Goal: Task Accomplishment & Management: Use online tool/utility

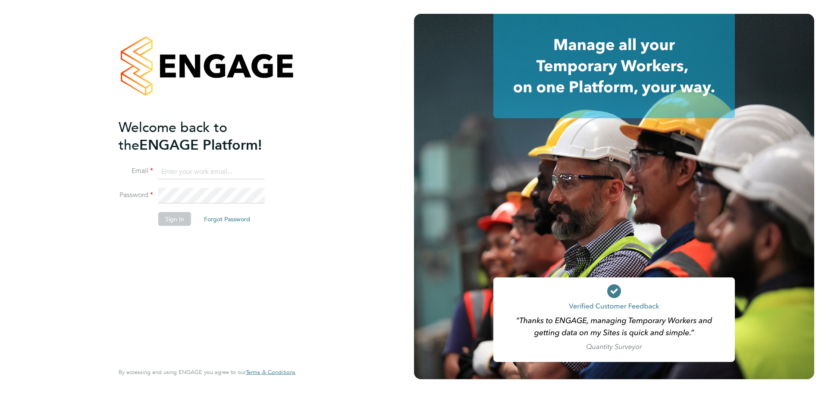
type input "chris.cornaby@wates.co.uk"
click at [163, 223] on button "Sign In" at bounding box center [174, 219] width 33 height 14
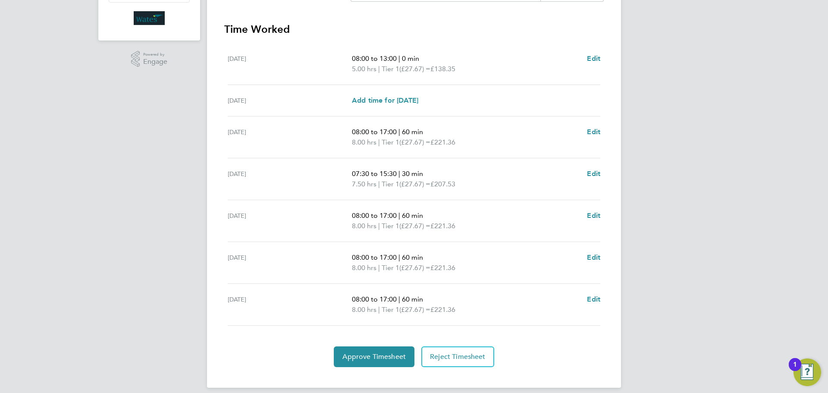
scroll to position [241, 0]
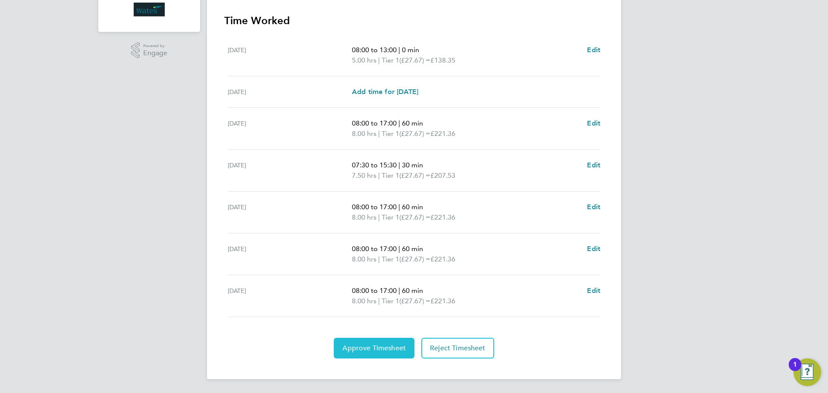
click at [382, 349] on span "Approve Timesheet" at bounding box center [373, 348] width 63 height 9
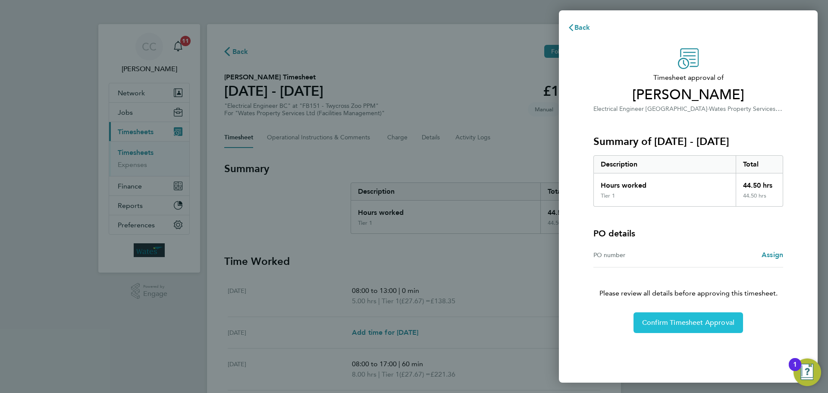
click at [683, 328] on button "Confirm Timesheet Approval" at bounding box center [687, 322] width 109 height 21
